Goal: Contribute content

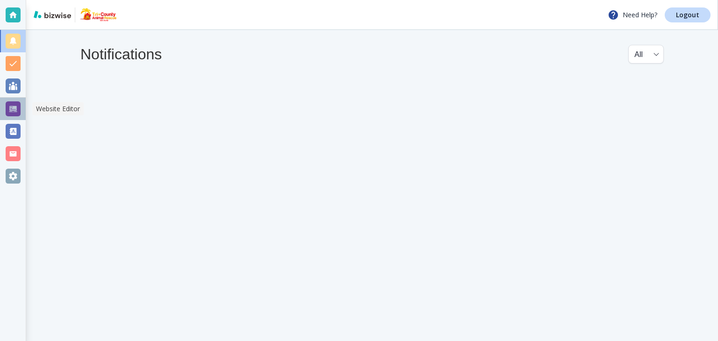
click at [14, 108] on div at bounding box center [13, 108] width 15 height 15
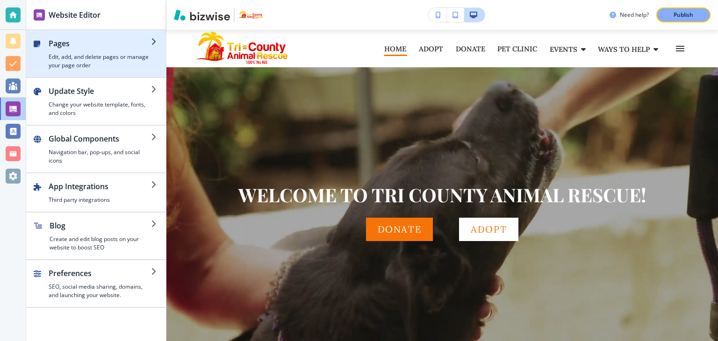
click at [93, 60] on h4 "Edit, add, and delete pages or manage your page order" at bounding box center [100, 61] width 102 height 17
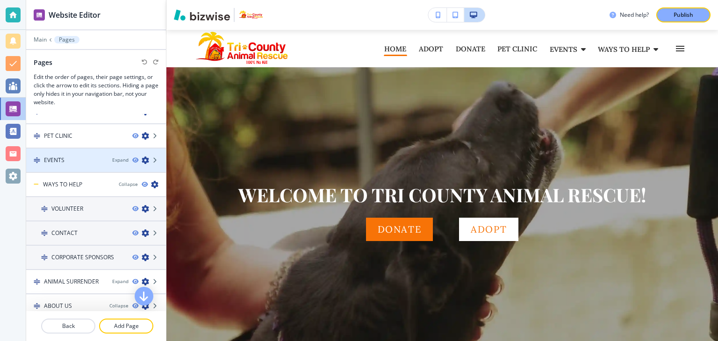
scroll to position [140, 0]
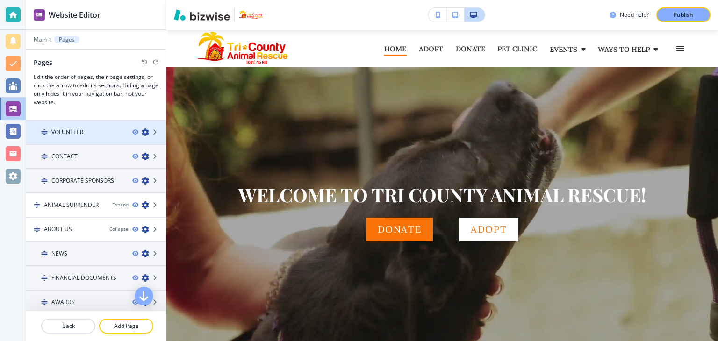
click at [71, 128] on h4 "VOLUNTEER" at bounding box center [67, 132] width 32 height 8
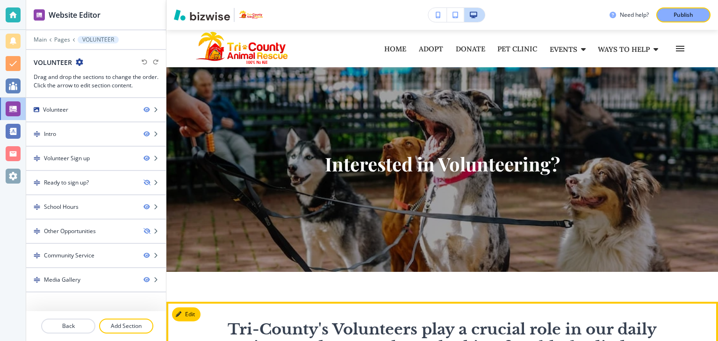
click at [290, 321] on span "﻿Tri-County's Volunteers play a crucial role in our daily operations, and we ar…" at bounding box center [444, 347] width 482 height 54
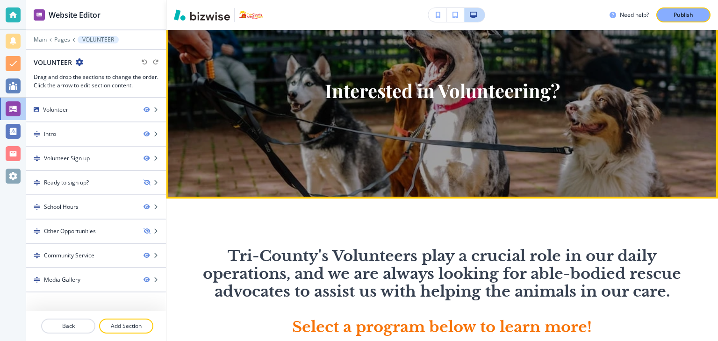
scroll to position [187, 0]
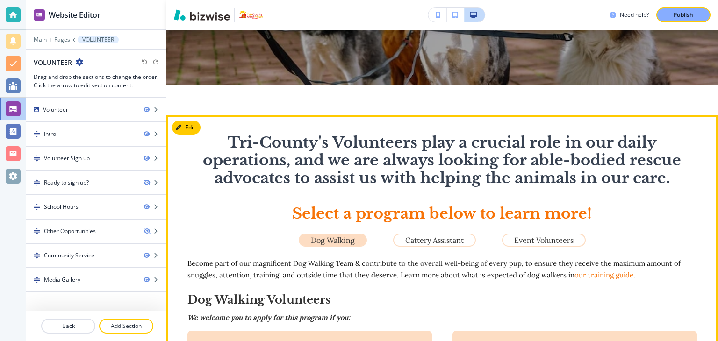
click at [333, 211] on span "Select a program below to learn more!" at bounding box center [442, 213] width 300 height 19
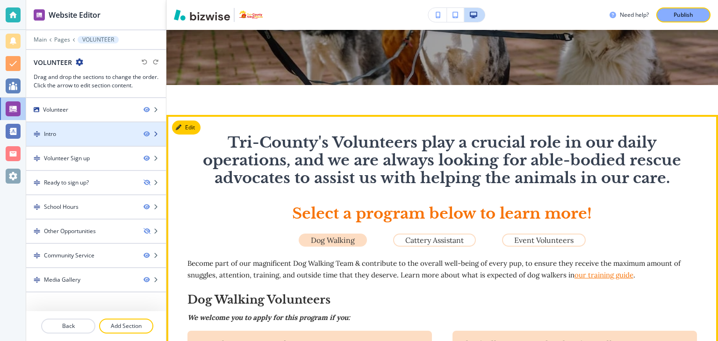
click at [67, 135] on div "Intro" at bounding box center [81, 134] width 110 height 8
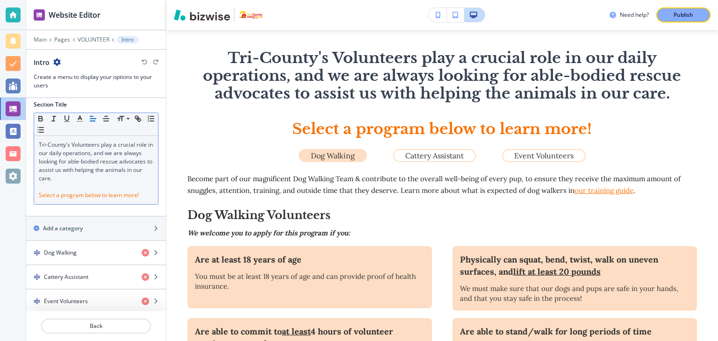
scroll to position [6, 0]
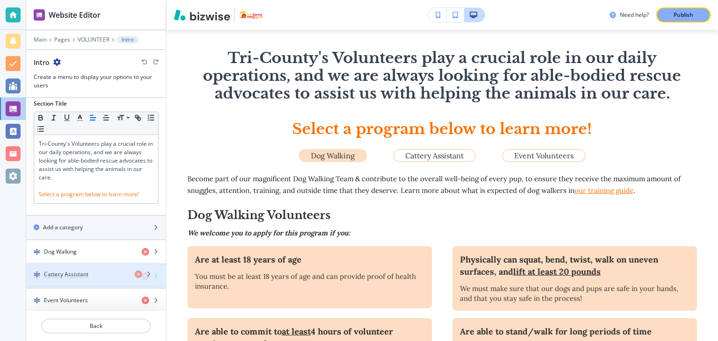
click at [49, 275] on h4 "Cattery Assistant" at bounding box center [66, 276] width 44 height 8
click at [153, 273] on icon "button" at bounding box center [156, 276] width 6 height 6
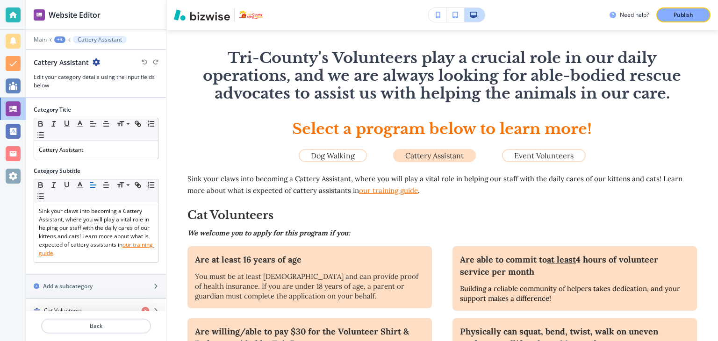
click at [97, 65] on icon "button" at bounding box center [96, 61] width 7 height 7
click at [96, 62] on icon "button" at bounding box center [96, 61] width 7 height 7
click at [68, 38] on icon at bounding box center [69, 40] width 4 height 4
click at [60, 40] on div "+3" at bounding box center [59, 39] width 11 height 7
click at [82, 71] on p "VOLUNTEER" at bounding box center [84, 71] width 48 height 8
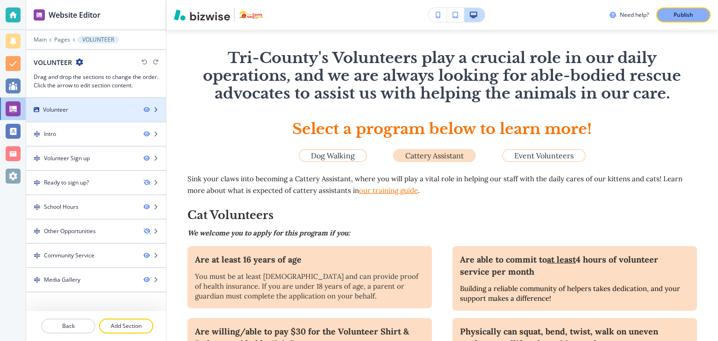
click at [70, 111] on div "Volunteer" at bounding box center [81, 110] width 110 height 8
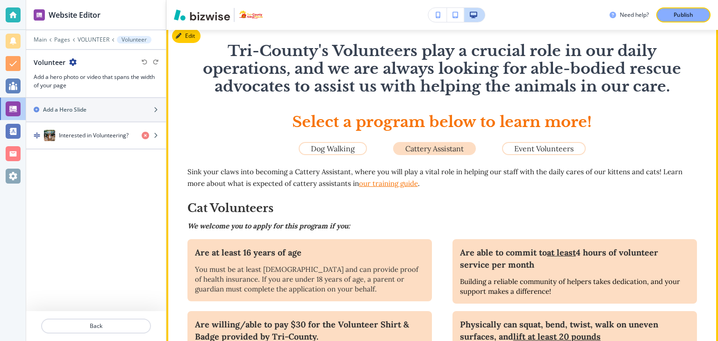
scroll to position [224, 0]
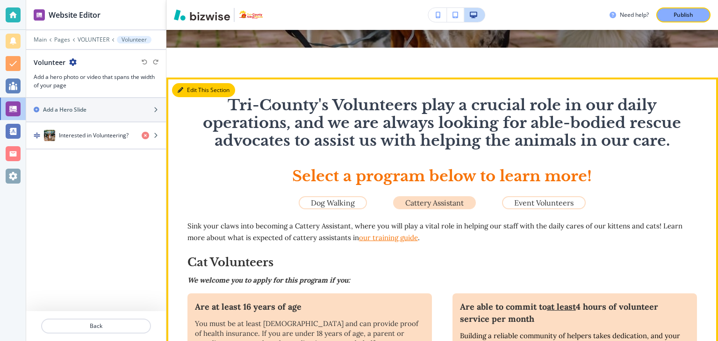
click at [190, 92] on button "Edit This Section" at bounding box center [203, 90] width 63 height 14
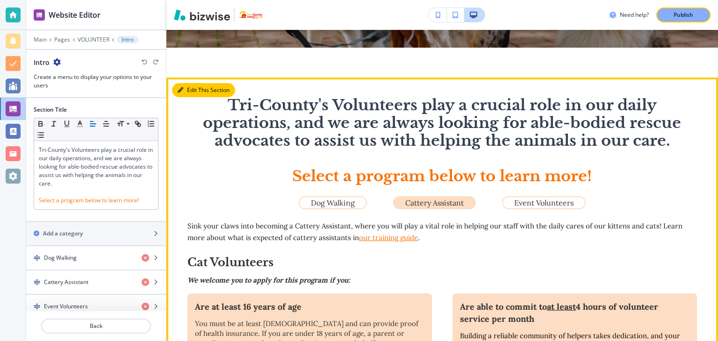
scroll to position [272, 0]
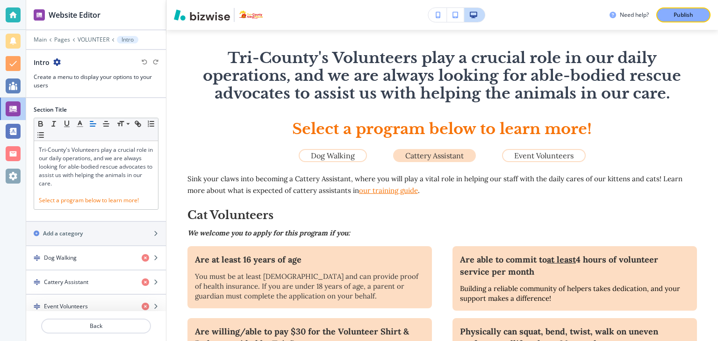
drag, startPoint x: 37, startPoint y: 279, endPoint x: 14, endPoint y: 293, distance: 27.2
click at [14, 293] on div at bounding box center [13, 170] width 26 height 341
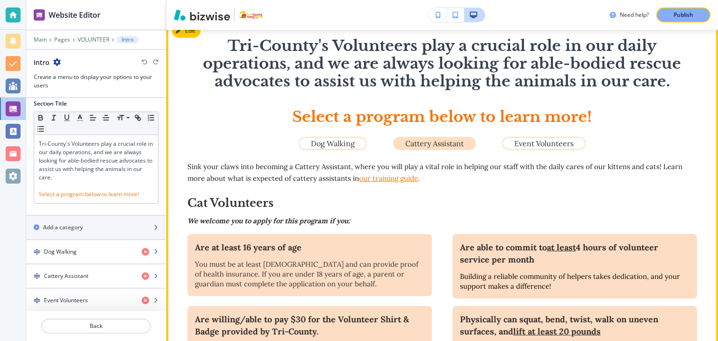
scroll to position [225, 0]
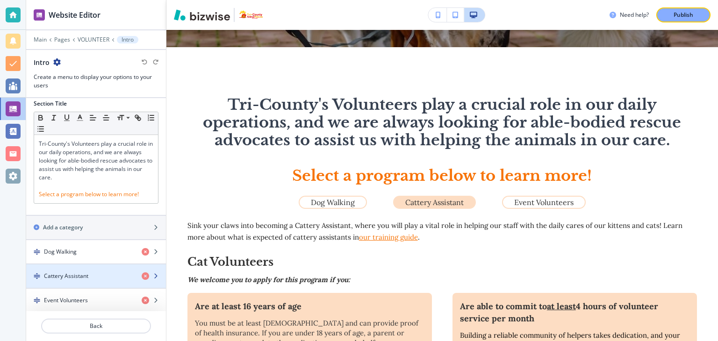
click at [82, 275] on h4 "Cattery Assistant" at bounding box center [66, 276] width 44 height 8
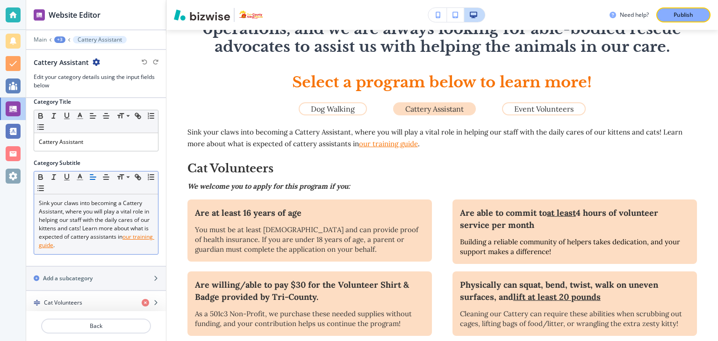
scroll to position [10, 0]
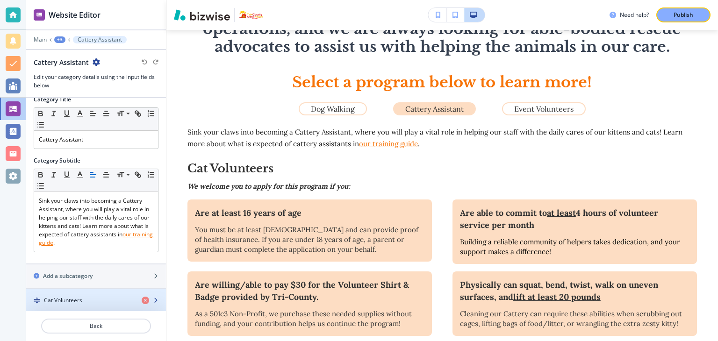
click at [80, 298] on h4 "Cat Volunteers" at bounding box center [63, 300] width 38 height 8
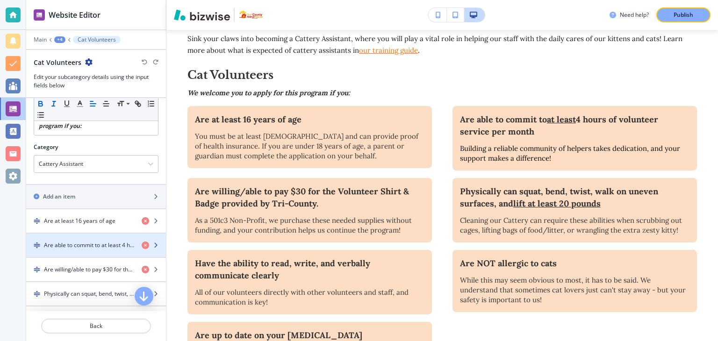
scroll to position [47, 0]
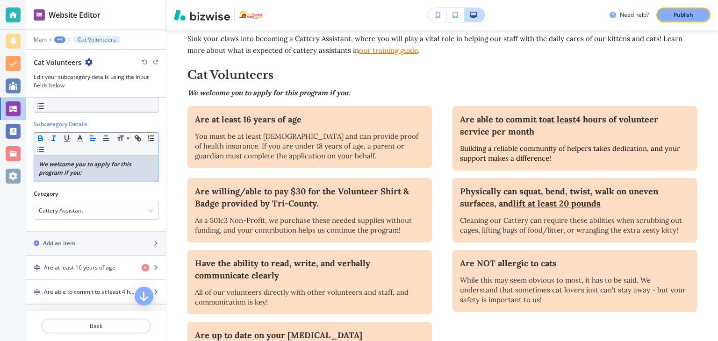
click at [102, 171] on p "We welcome you to apply for this program if you:" at bounding box center [96, 168] width 114 height 17
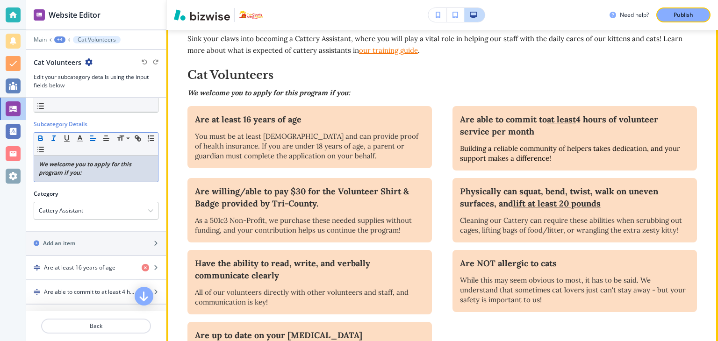
scroll to position [365, 0]
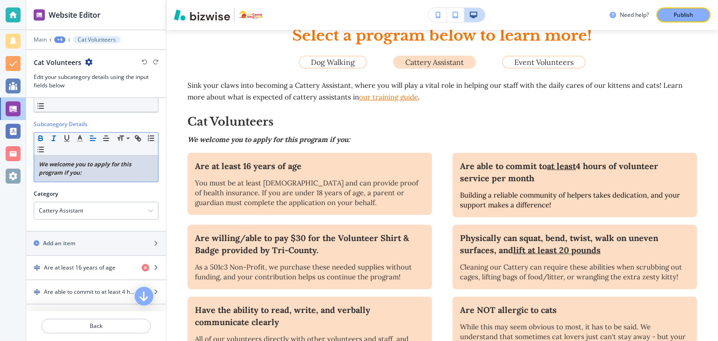
drag, startPoint x: 63, startPoint y: 172, endPoint x: 83, endPoint y: 171, distance: 20.1
click at [63, 172] on em "We welcome you to apply for this program if you:" at bounding box center [86, 168] width 94 height 16
drag, startPoint x: 64, startPoint y: 172, endPoint x: 90, endPoint y: 171, distance: 25.3
click at [90, 171] on em "We welcome you to apply for this program in person if you:" at bounding box center [86, 168] width 94 height 16
drag, startPoint x: 65, startPoint y: 137, endPoint x: 71, endPoint y: 136, distance: 5.9
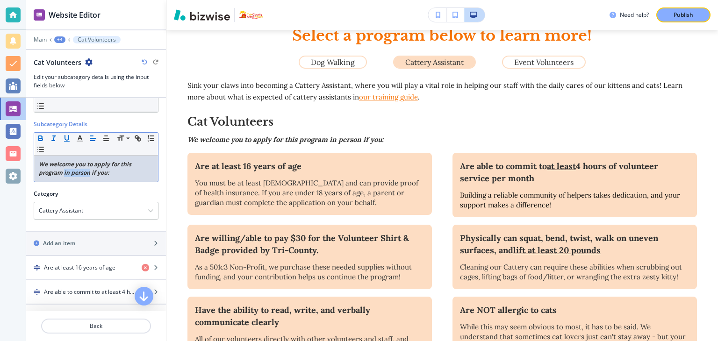
click at [65, 137] on icon "button" at bounding box center [67, 138] width 8 height 8
click at [78, 137] on icon "button" at bounding box center [80, 138] width 8 height 8
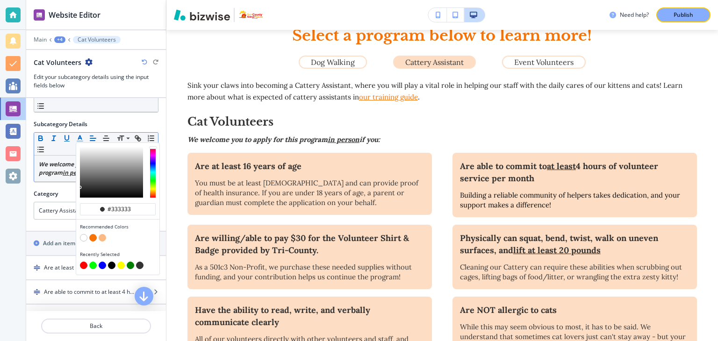
click at [83, 263] on button "button" at bounding box center [83, 265] width 7 height 7
type input "#ff0000"
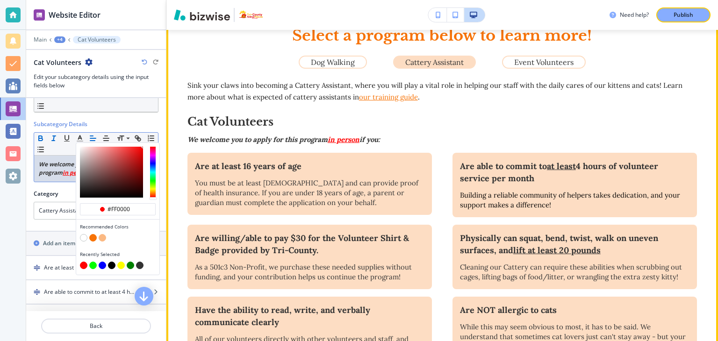
click at [431, 136] on p "We welcome you to apply for this program in person if you:" at bounding box center [442, 140] width 510 height 12
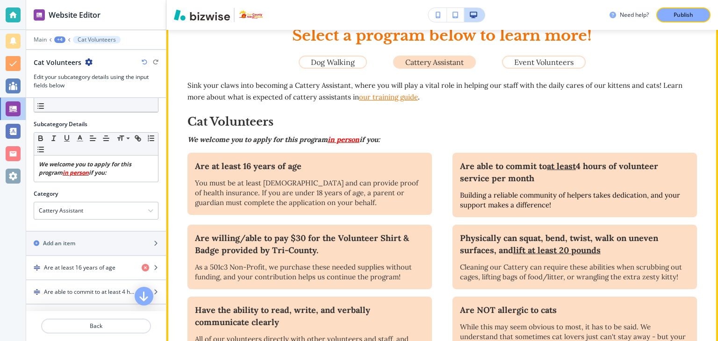
scroll to position [318, 0]
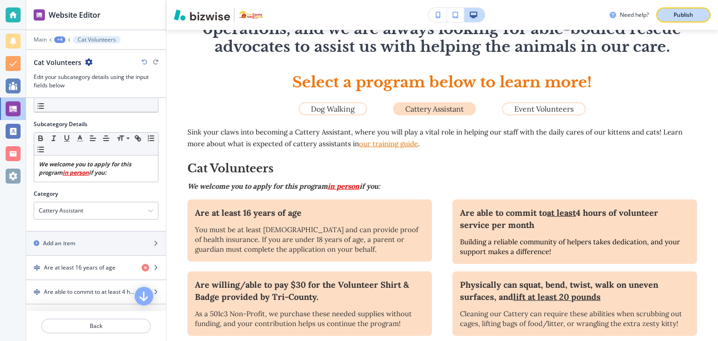
click at [679, 14] on p "Publish" at bounding box center [683, 15] width 20 height 8
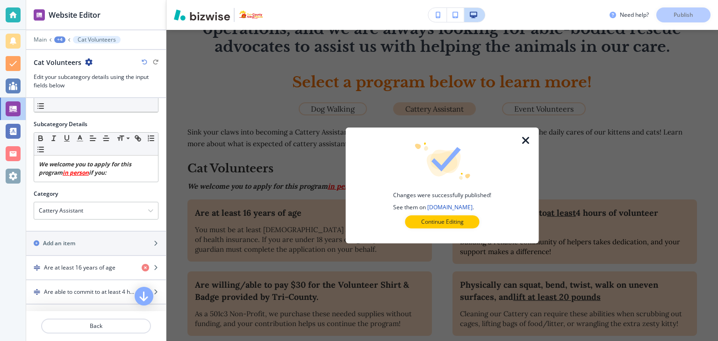
click at [528, 143] on icon "button" at bounding box center [525, 140] width 11 height 11
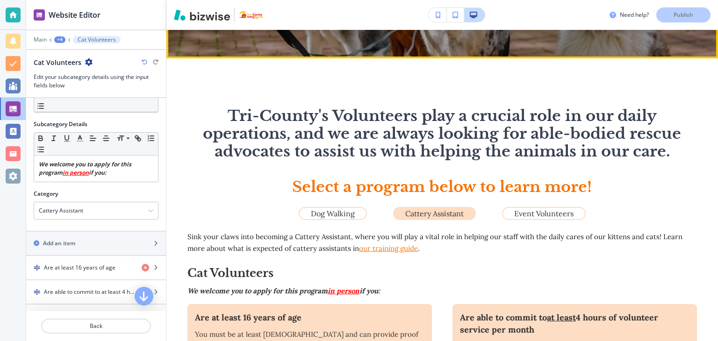
scroll to position [280, 0]
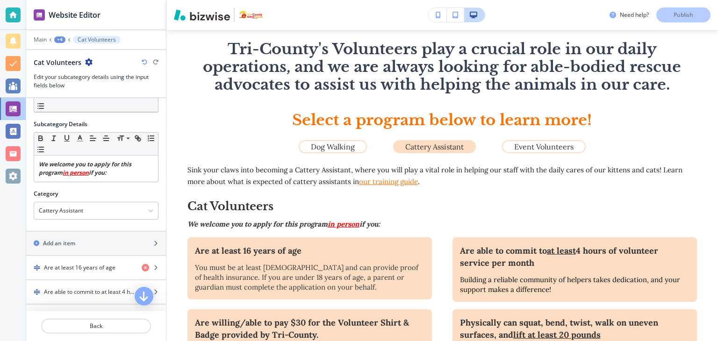
click at [678, 17] on div "Need help? Publish" at bounding box center [663, 14] width 108 height 15
